Goal: Find contact information: Obtain details needed to contact an individual or organization

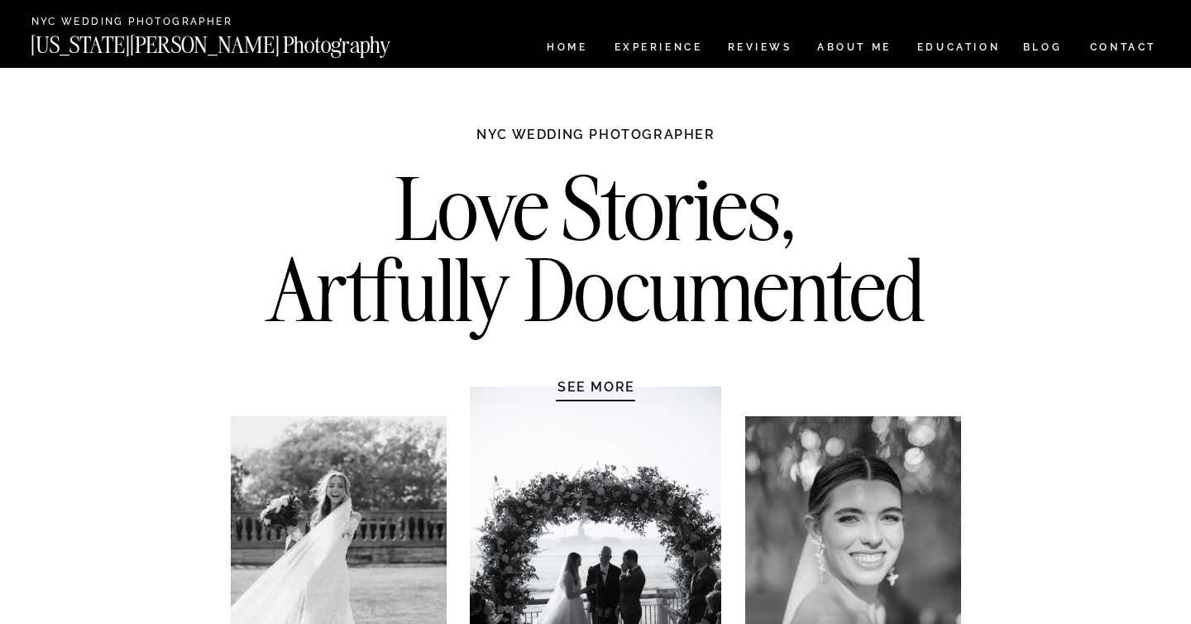
click at [1091, 46] on nav "CONTACT" at bounding box center [1124, 47] width 69 height 18
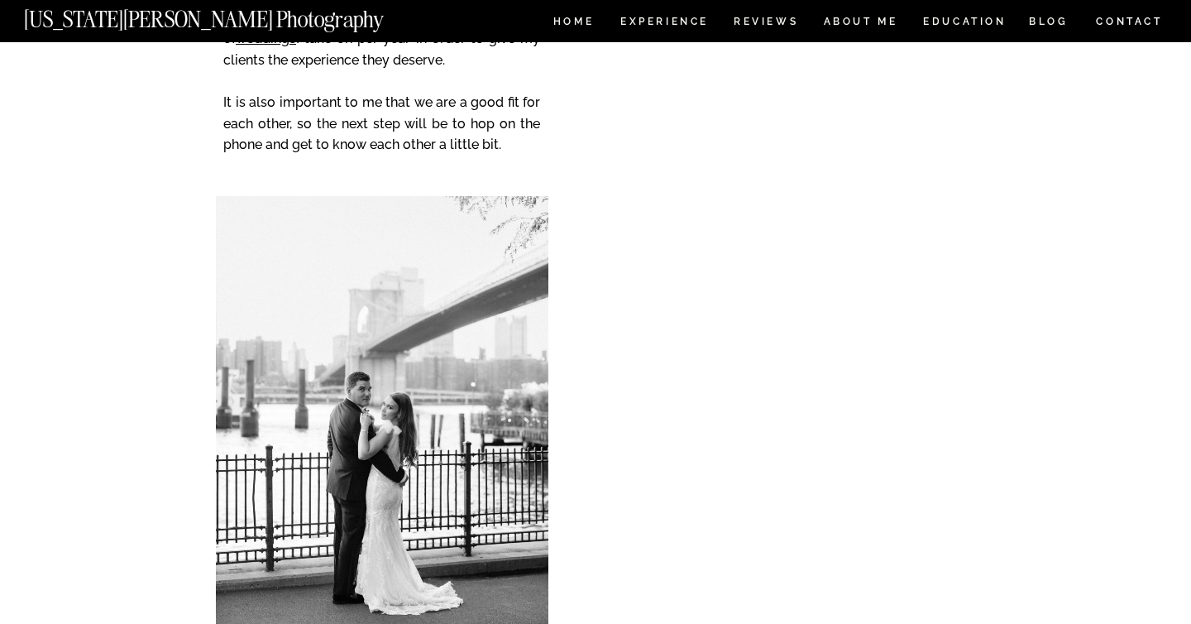
scroll to position [961, 0]
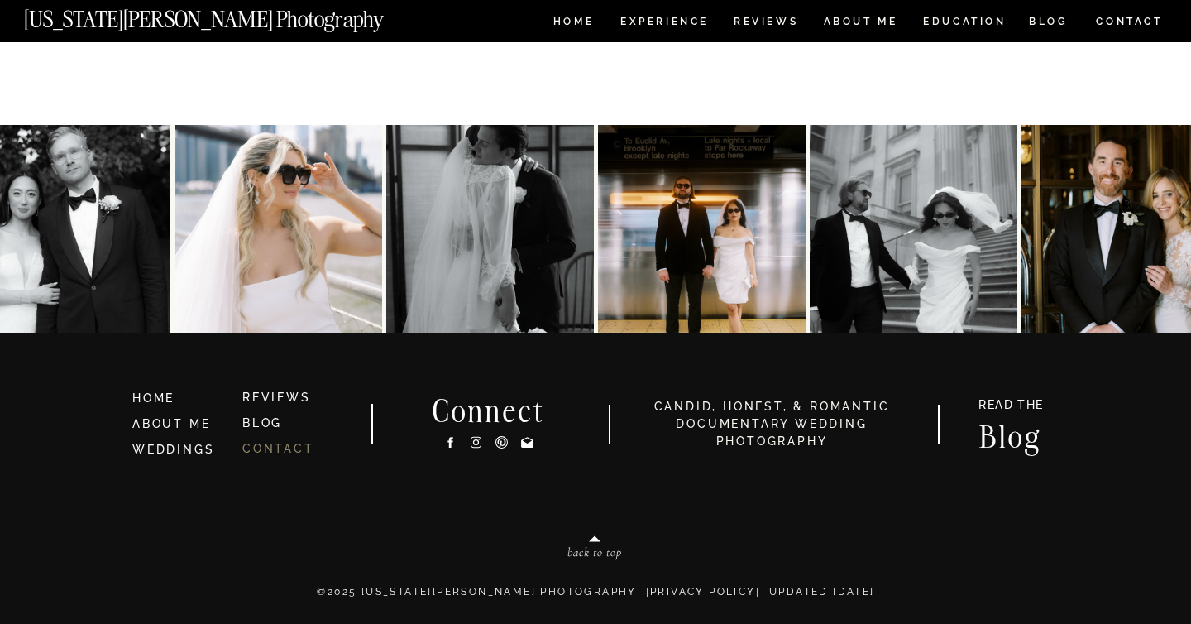
click at [276, 446] on link "CONTACT" at bounding box center [278, 448] width 72 height 13
click at [290, 449] on link "CONTACT" at bounding box center [278, 448] width 72 height 13
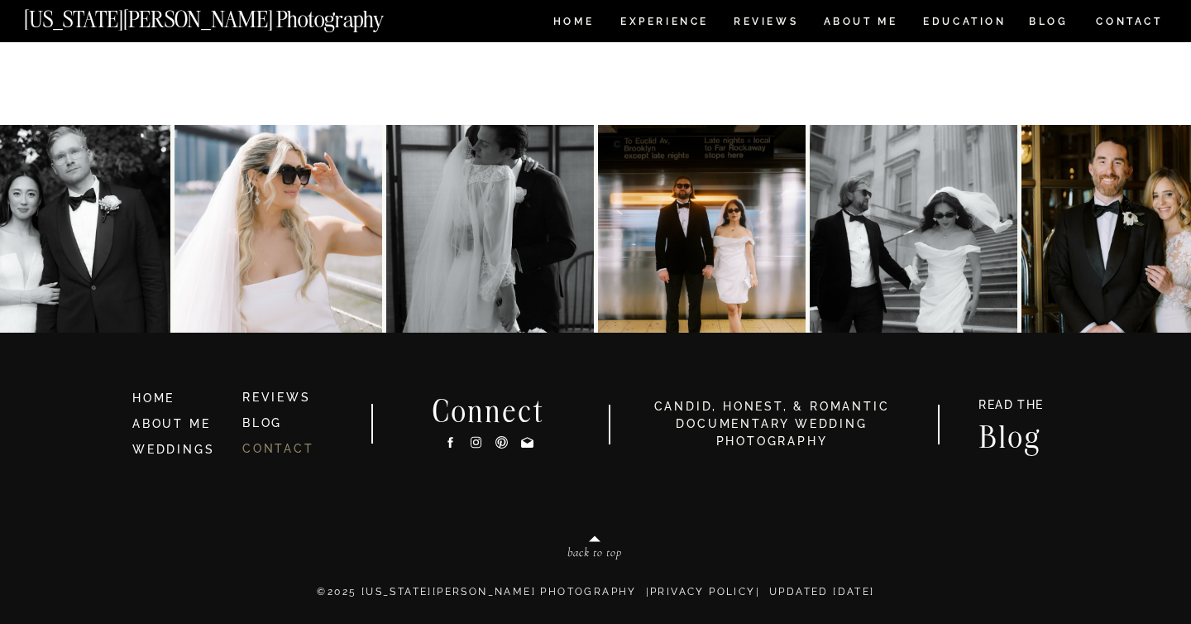
click at [290, 449] on link "CONTACT" at bounding box center [278, 448] width 72 height 13
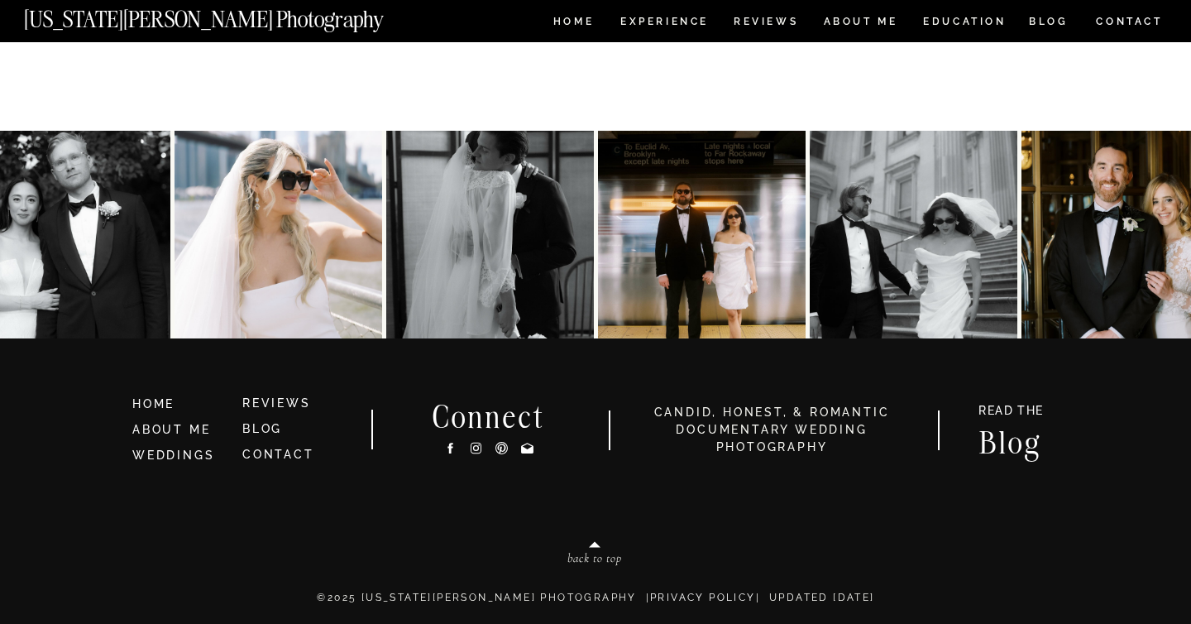
scroll to position [961, 0]
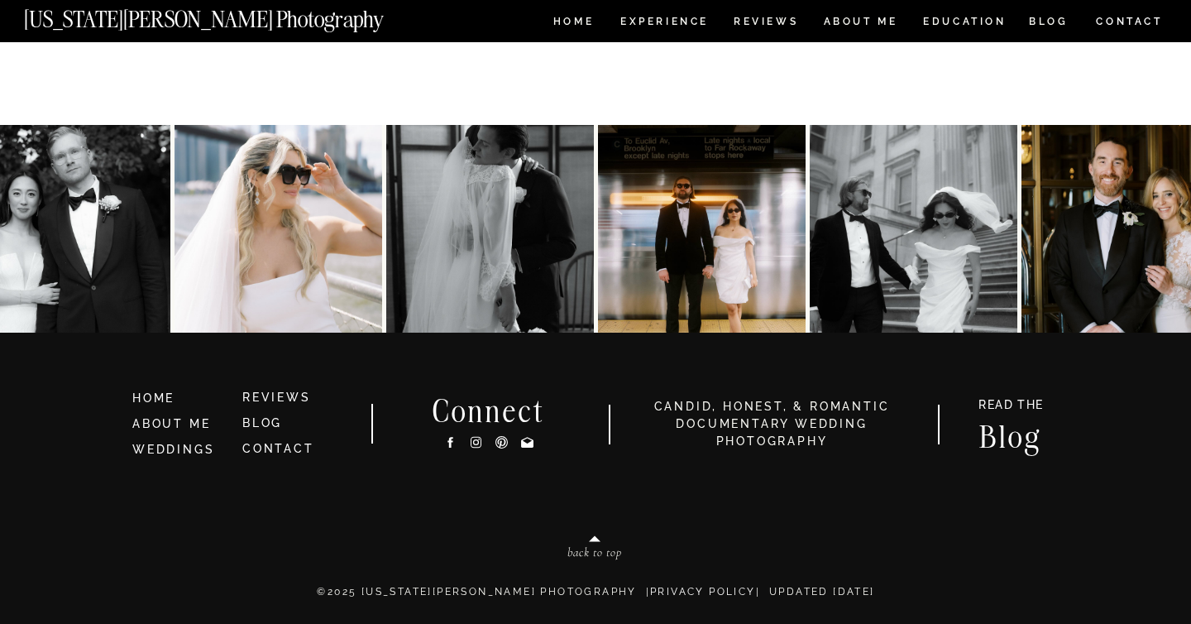
click at [450, 446] on icon at bounding box center [450, 442] width 5 height 11
